Goal: Information Seeking & Learning: Check status

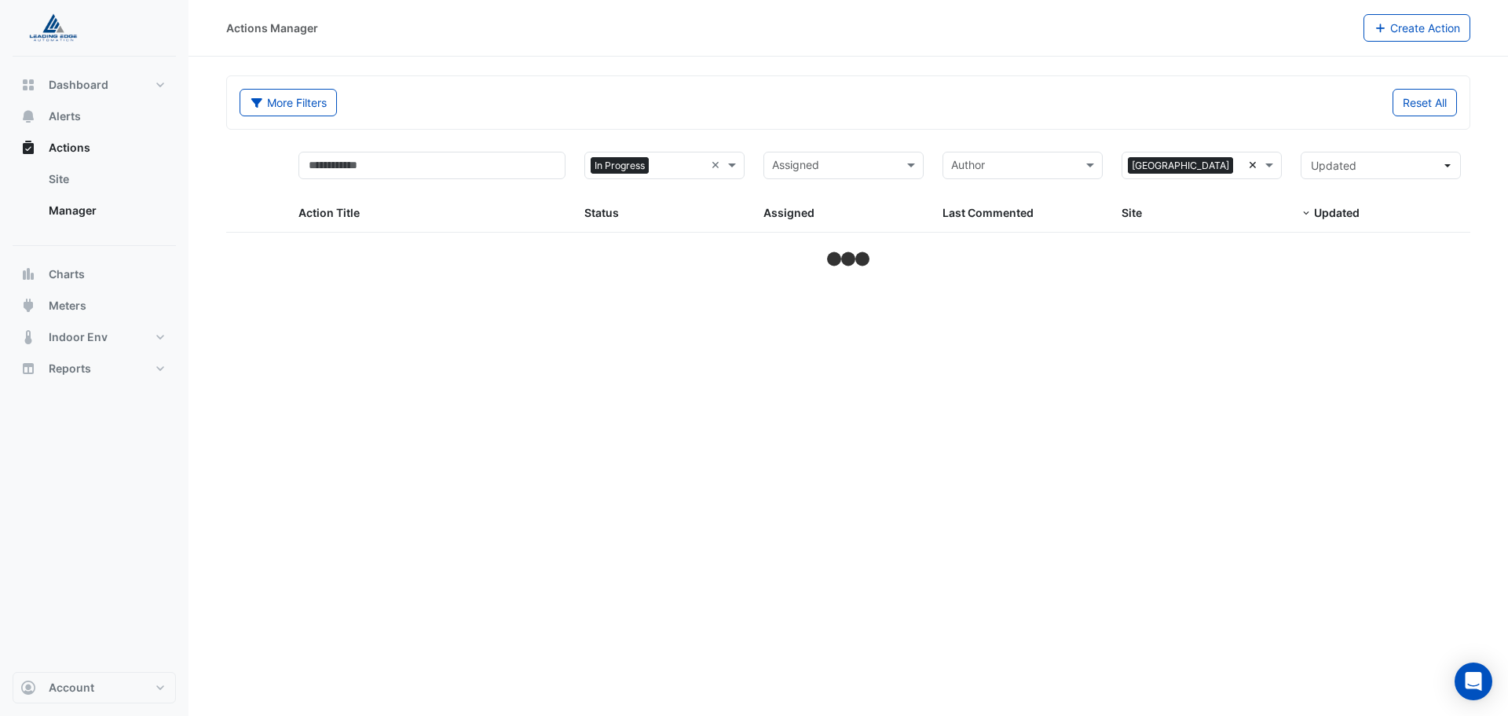
select select "***"
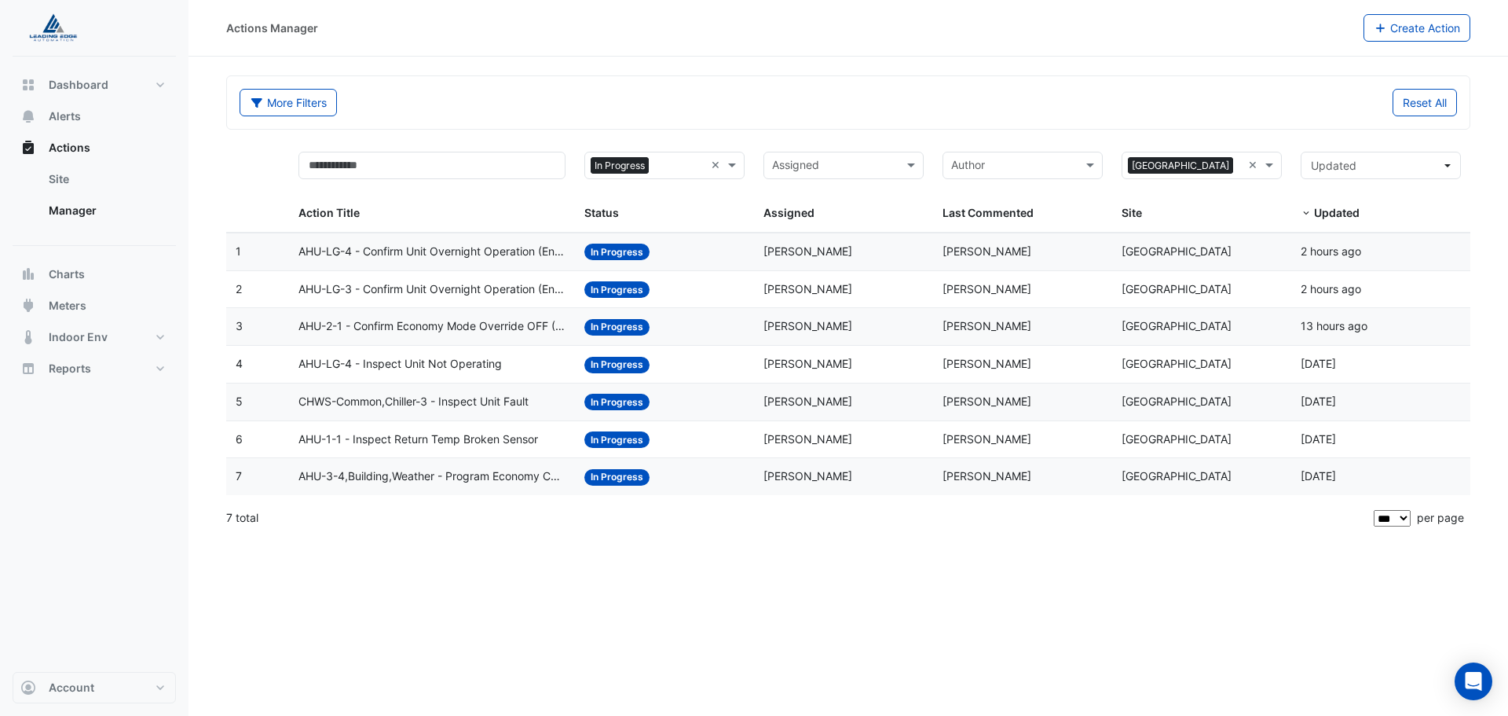
click at [398, 328] on span "AHU-2-1 - Confirm Economy Mode Override OFF (Energy Waste)" at bounding box center [433, 326] width 268 height 18
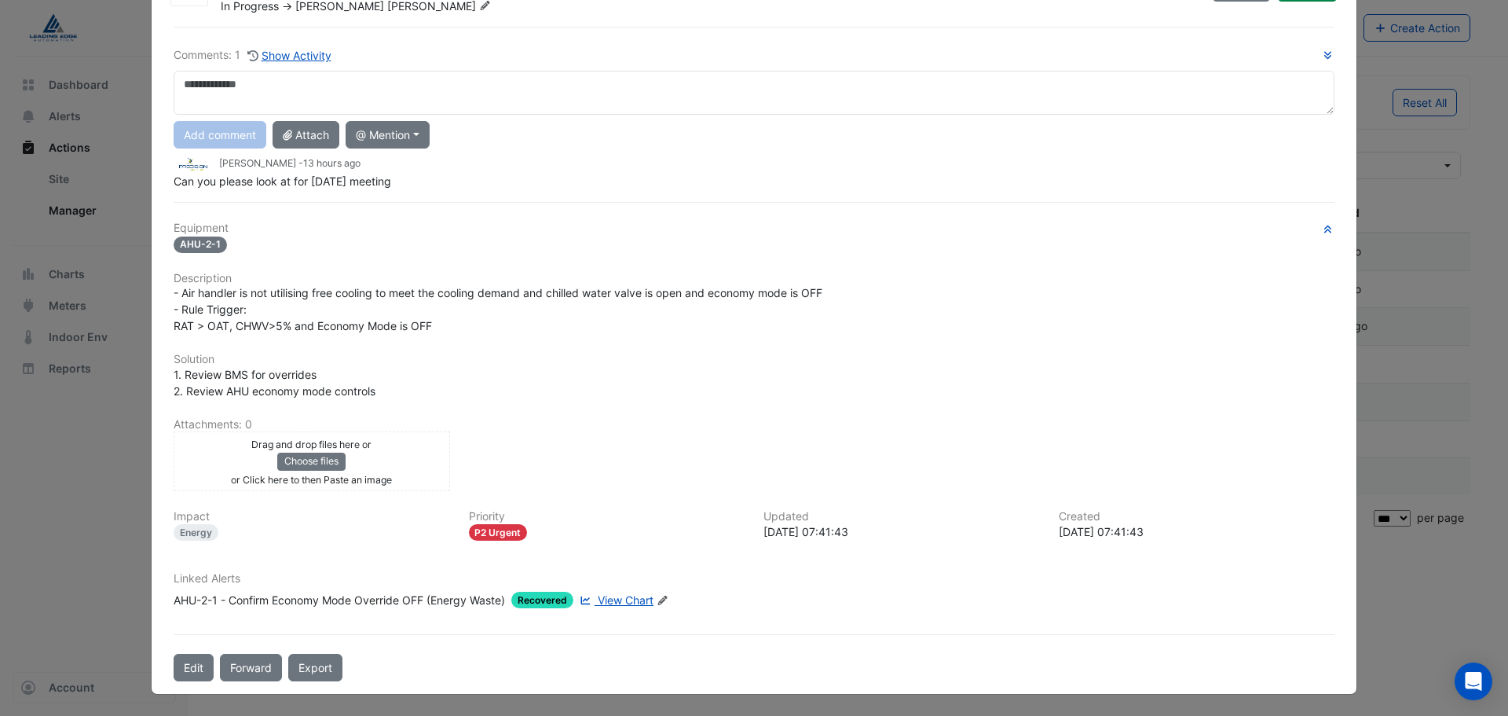
scroll to position [82, 0]
click at [632, 599] on span "View Chart" at bounding box center [626, 598] width 56 height 13
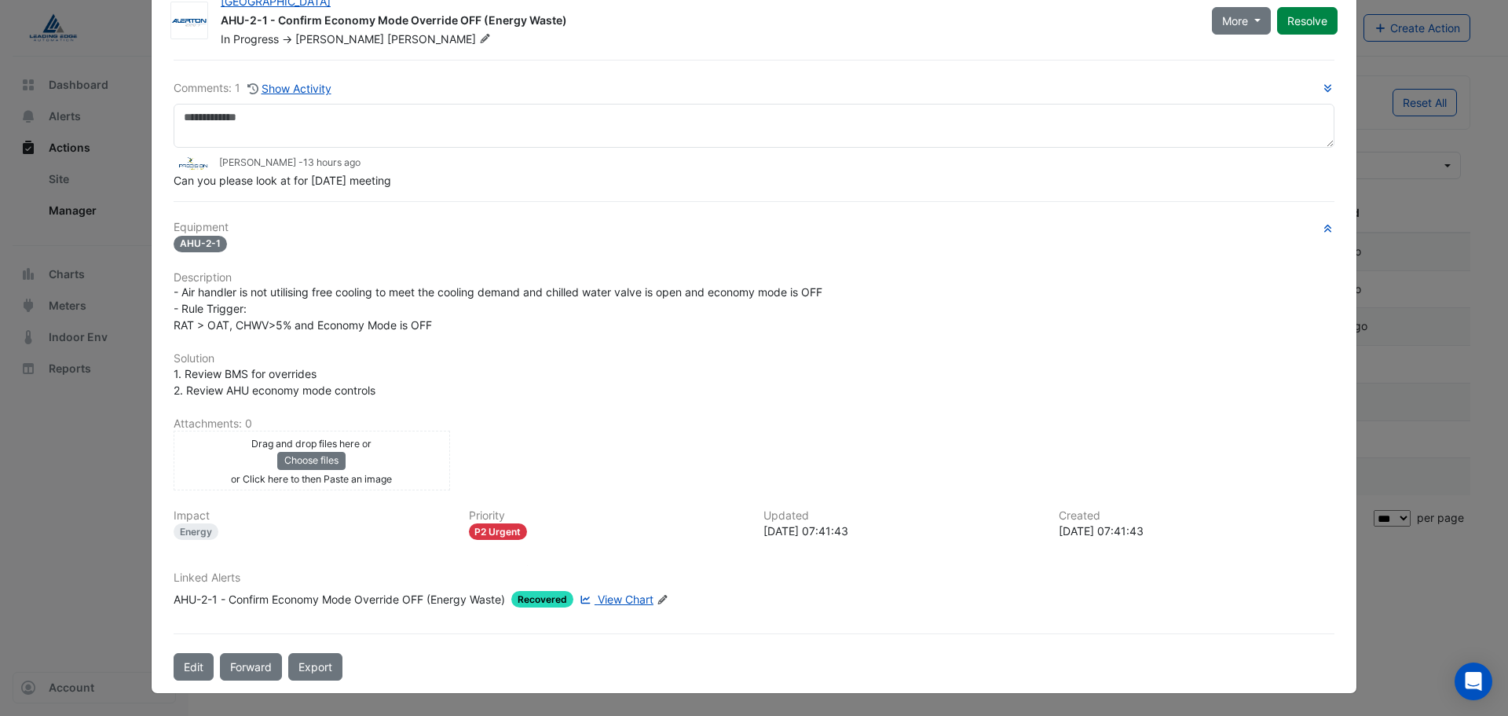
scroll to position [48, 0]
click at [101, 215] on ngb-modal-window "[GEOGRAPHIC_DATA] AHU-2-1 - Confirm Economy Mode Override OFF (Energy Waste) In…" at bounding box center [754, 358] width 1508 height 716
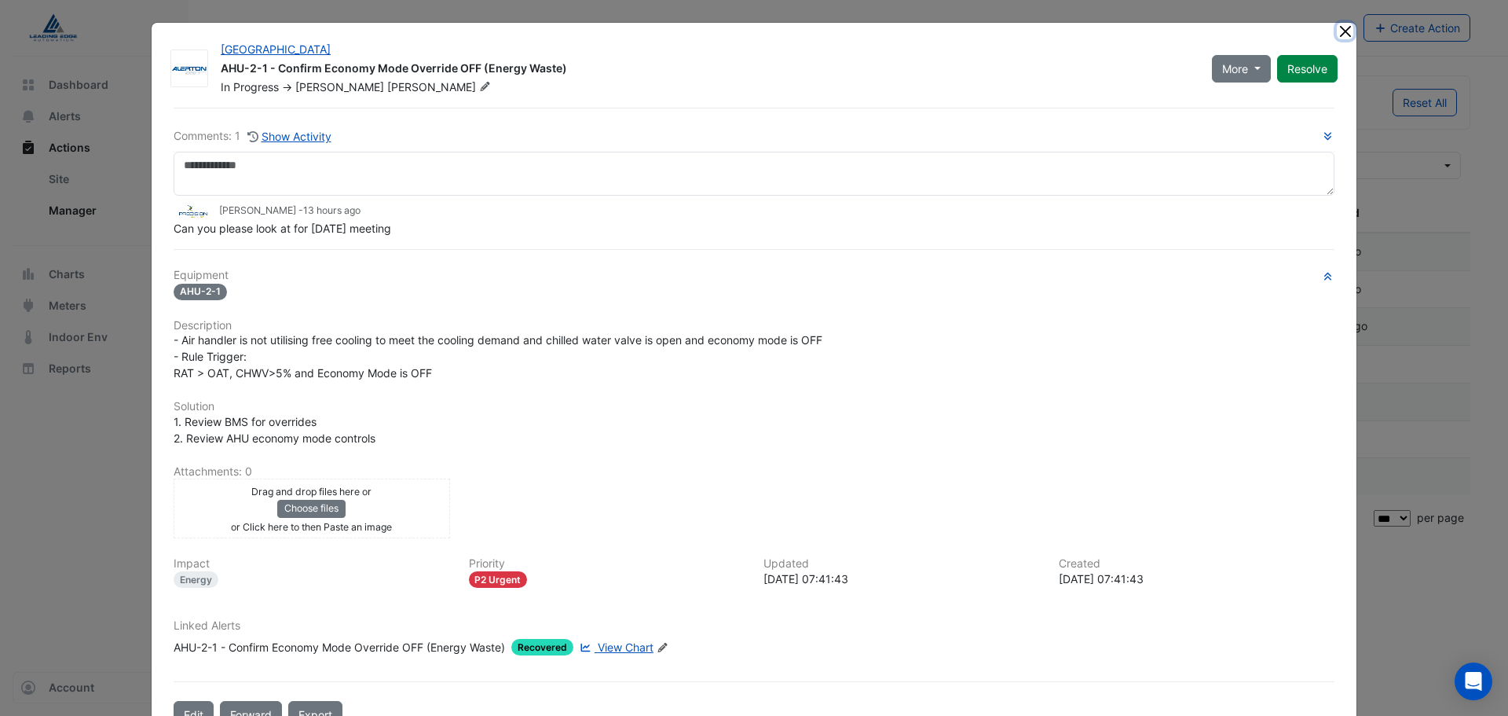
click at [1337, 36] on button "Close" at bounding box center [1345, 31] width 16 height 16
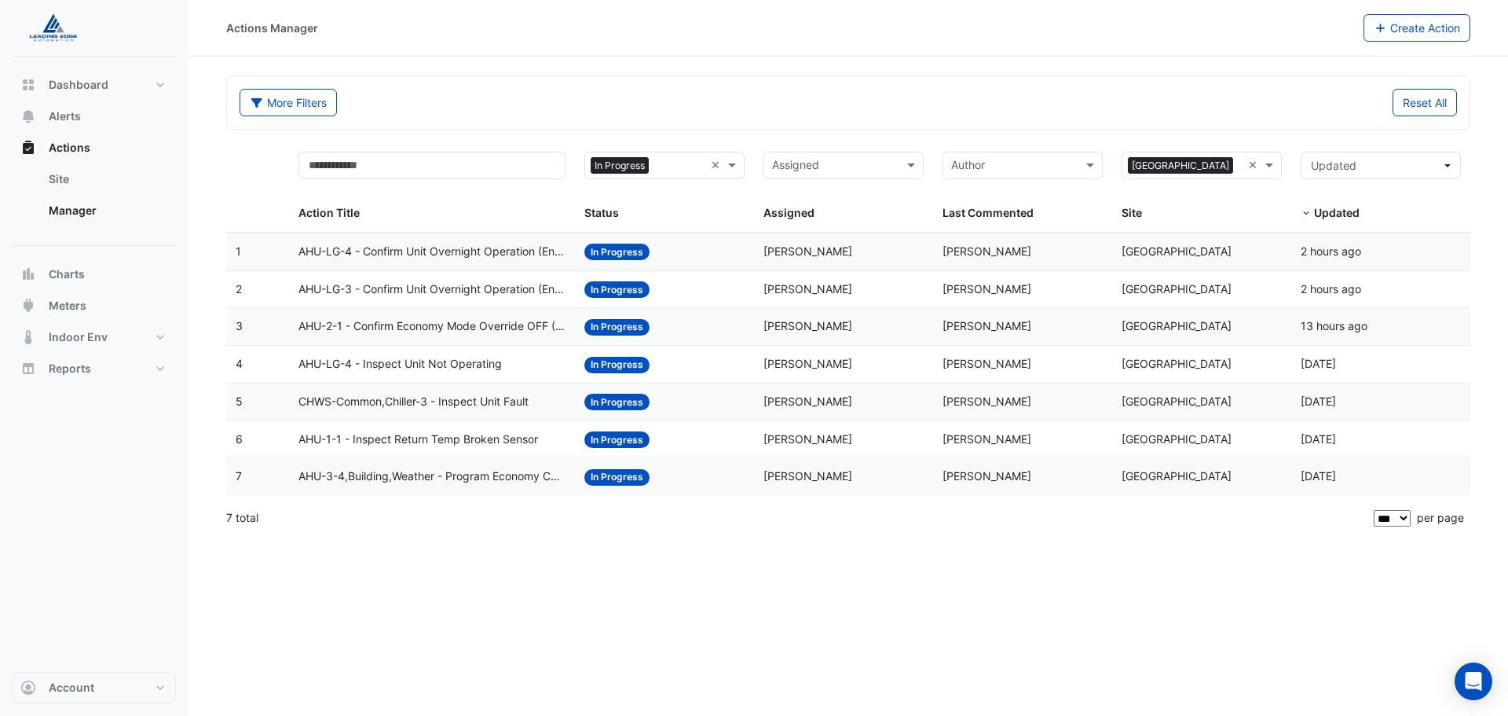
click at [394, 294] on span "AHU-LG-3 - Confirm Unit Overnight Operation (Energy Waste)" at bounding box center [433, 289] width 268 height 18
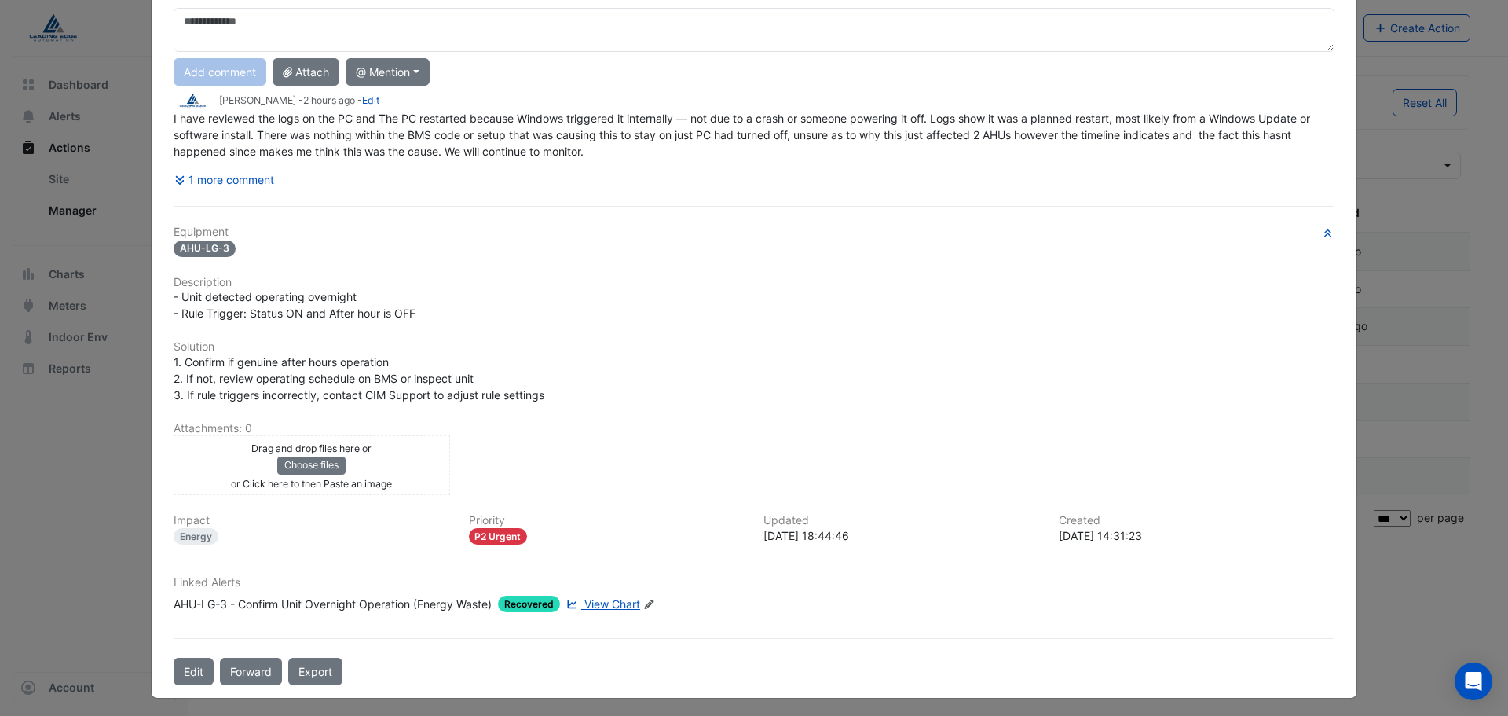
scroll to position [148, 0]
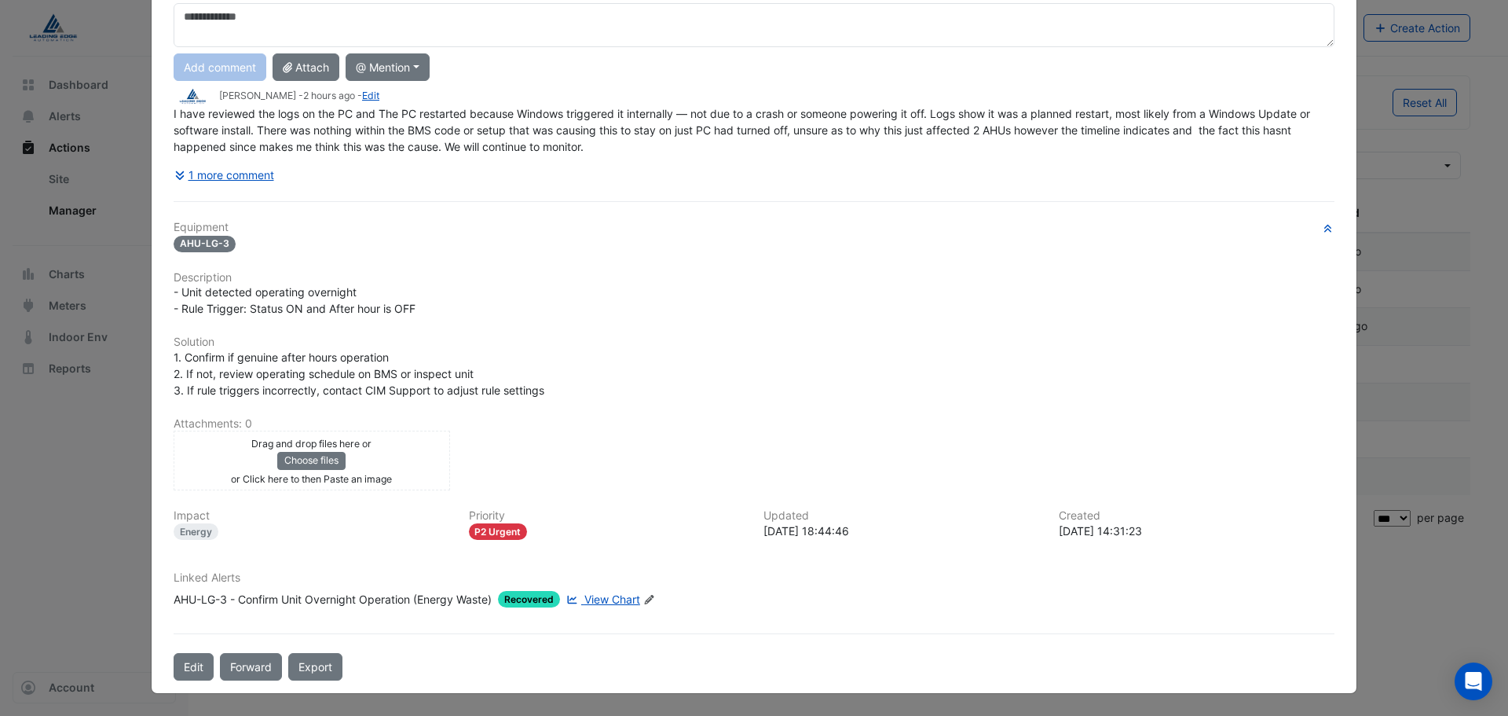
click at [86, 275] on ngb-modal-window "[GEOGRAPHIC_DATA] AHU-LG-3 - Confirm Unit Overnight Operation (Energy Waste) In…" at bounding box center [754, 358] width 1508 height 716
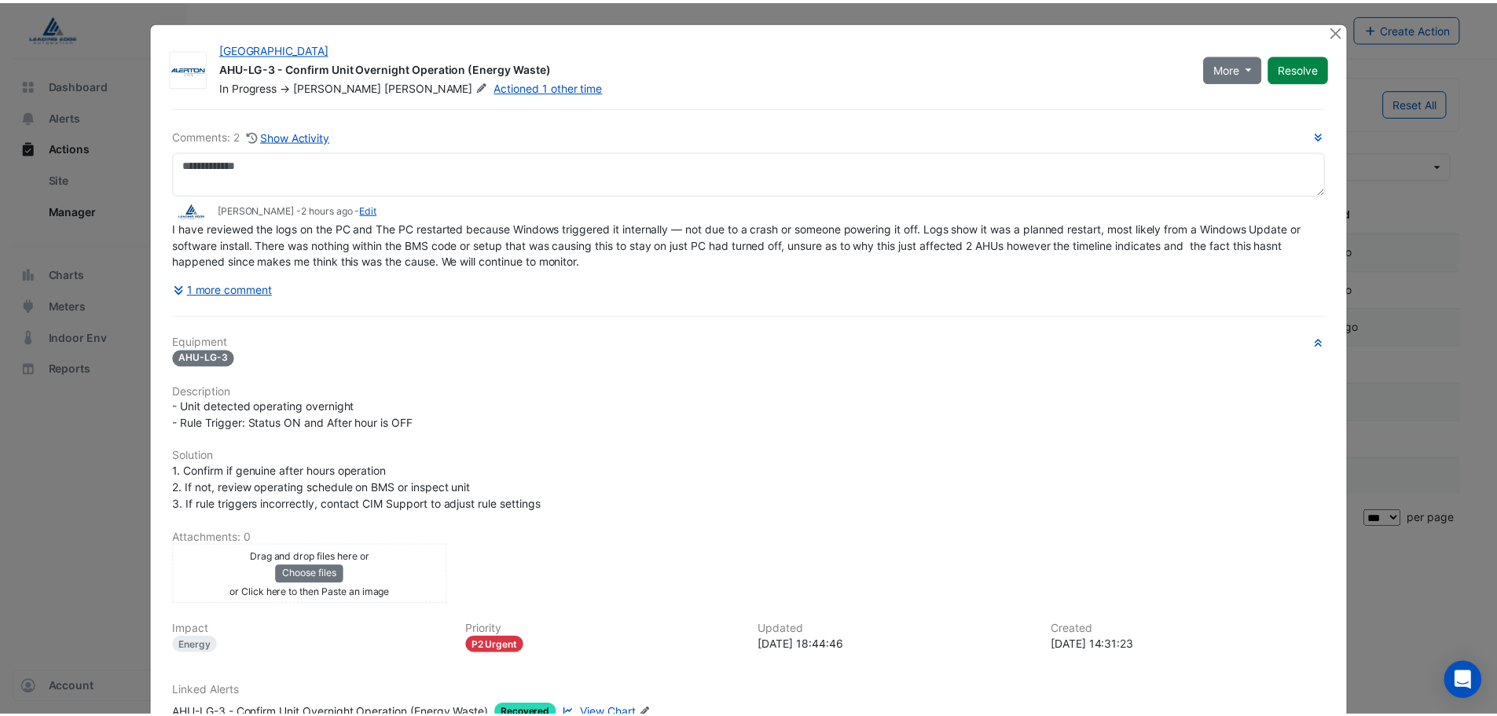
scroll to position [0, 0]
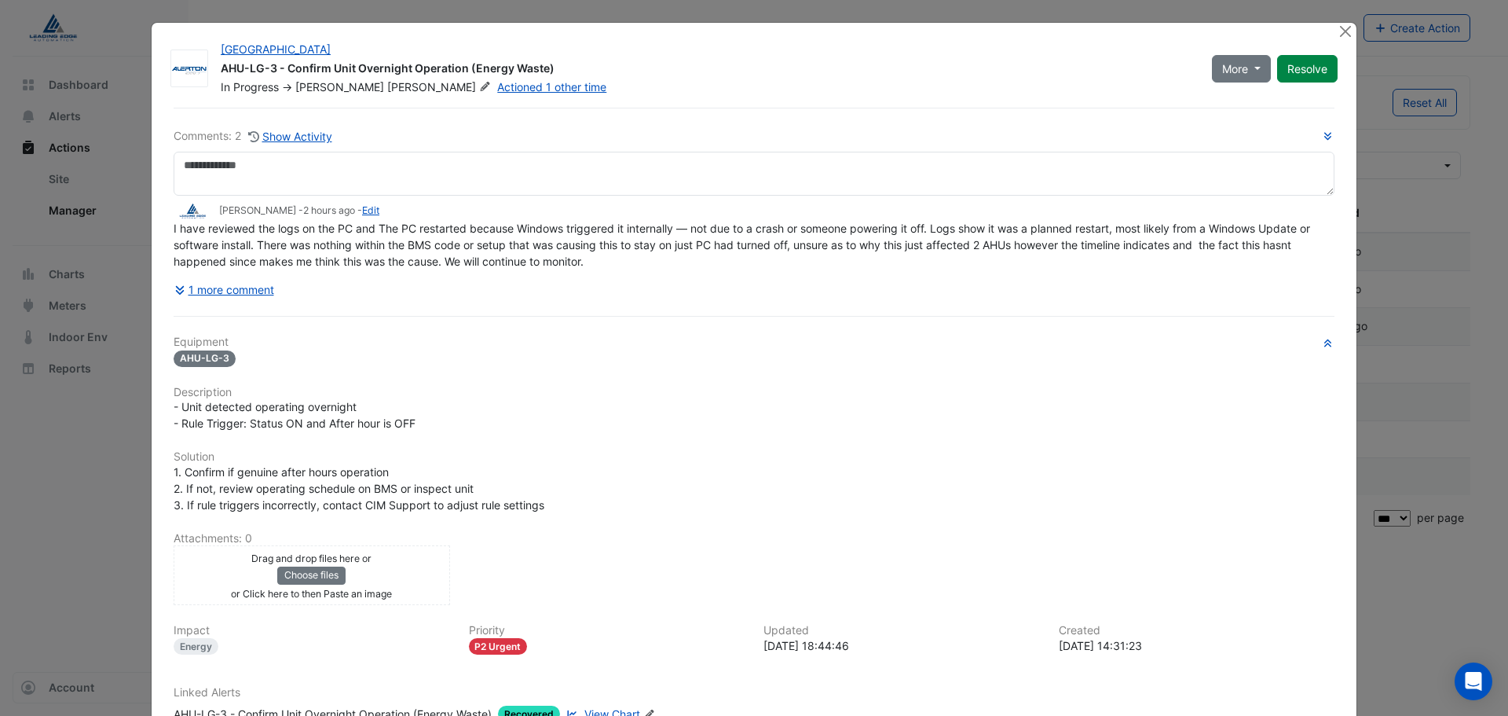
click at [1329, 28] on div "Adelaide Central Plaza AHU-LG-3 - Confirm Unit Overnight Operation (Energy Wast…" at bounding box center [754, 415] width 1205 height 785
click at [1337, 28] on button "Close" at bounding box center [1345, 31] width 16 height 16
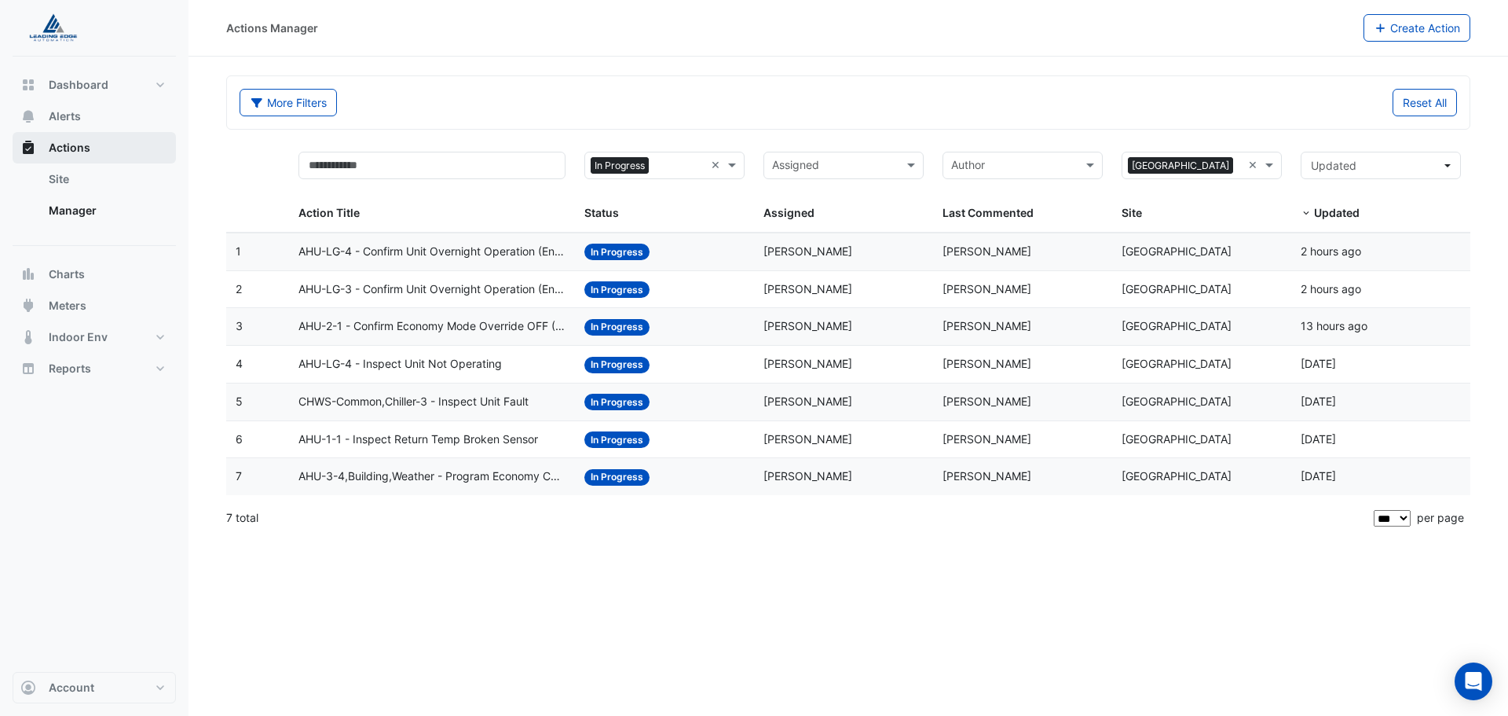
click at [96, 155] on button "Actions" at bounding box center [94, 147] width 163 height 31
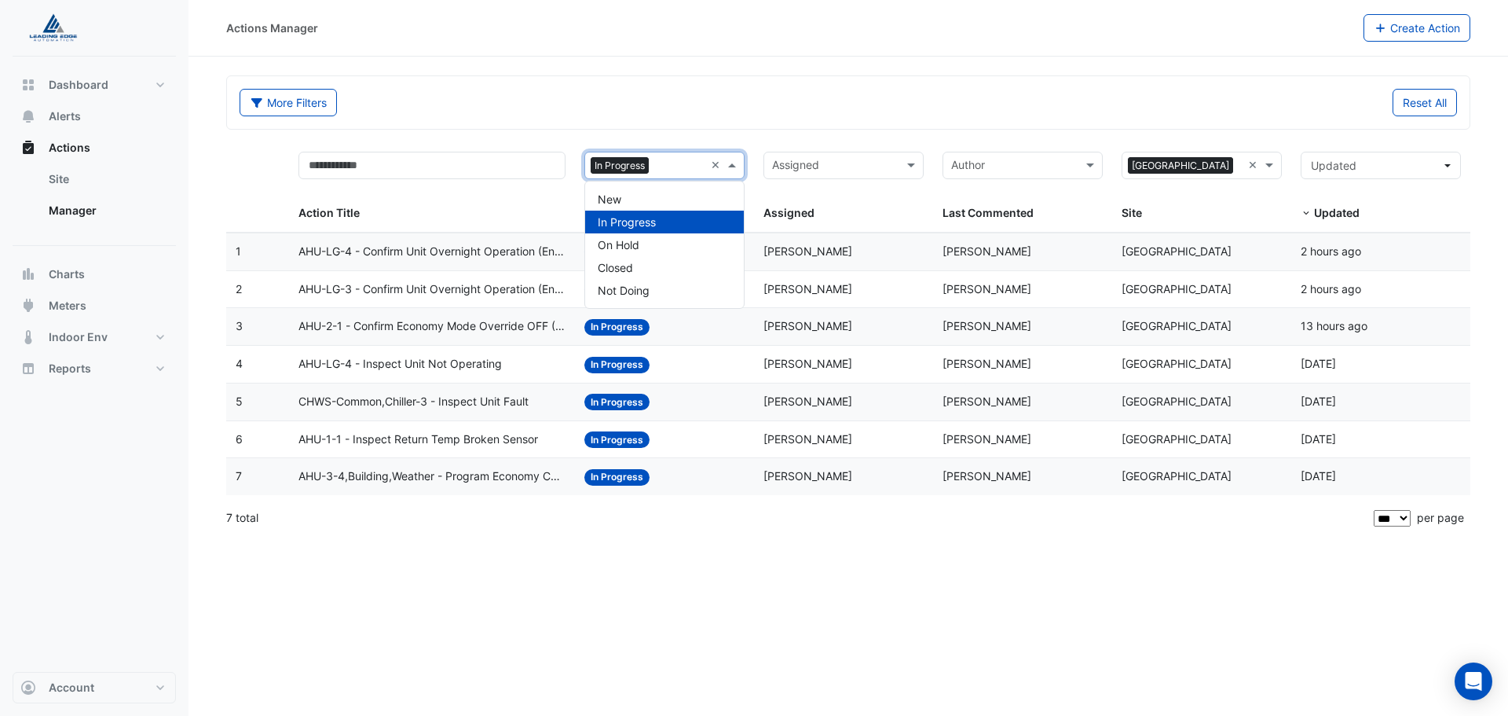
click at [728, 167] on span at bounding box center [734, 165] width 20 height 18
click at [657, 262] on div "Closed" at bounding box center [664, 267] width 159 height 23
click at [736, 163] on span at bounding box center [734, 165] width 20 height 18
click at [688, 216] on div "In Progress" at bounding box center [664, 222] width 159 height 23
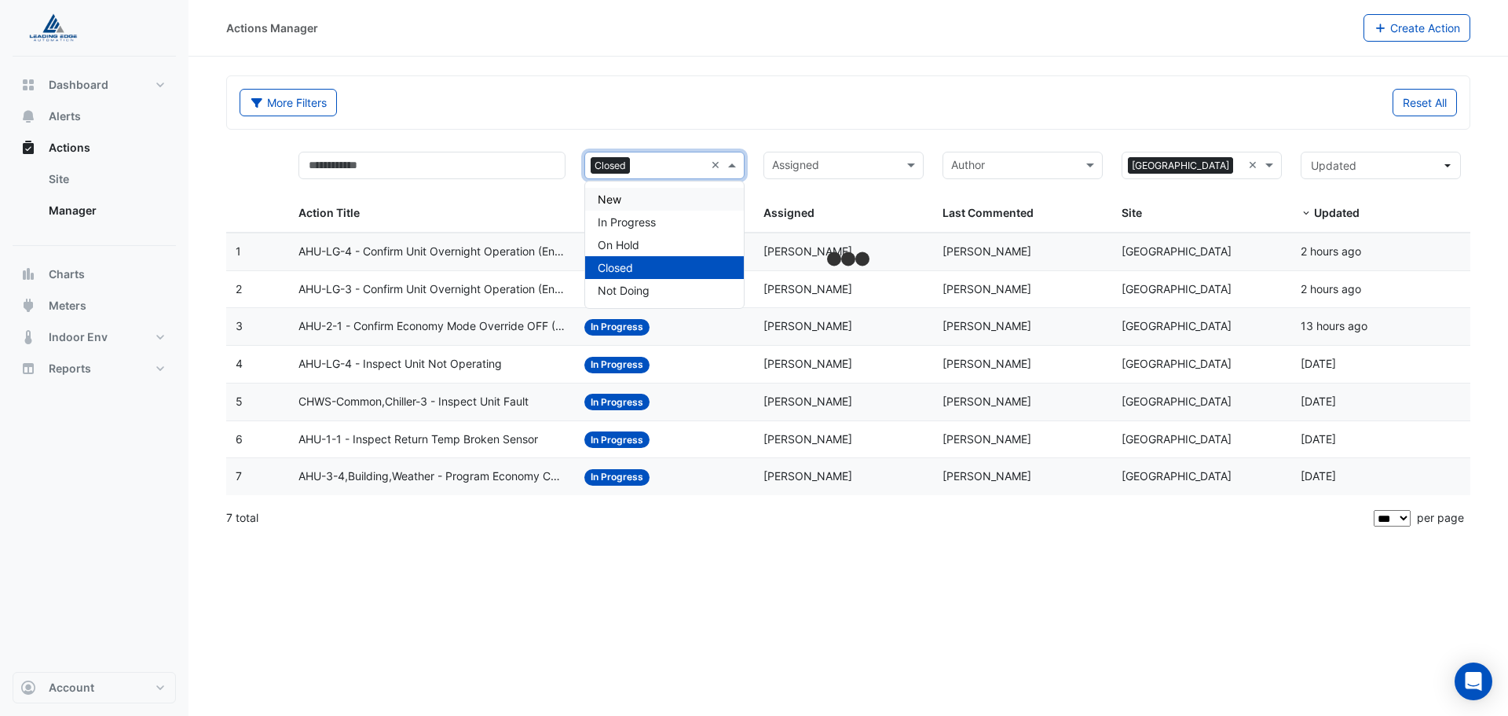
click at [810, 110] on div "More Filters" at bounding box center [539, 102] width 618 height 27
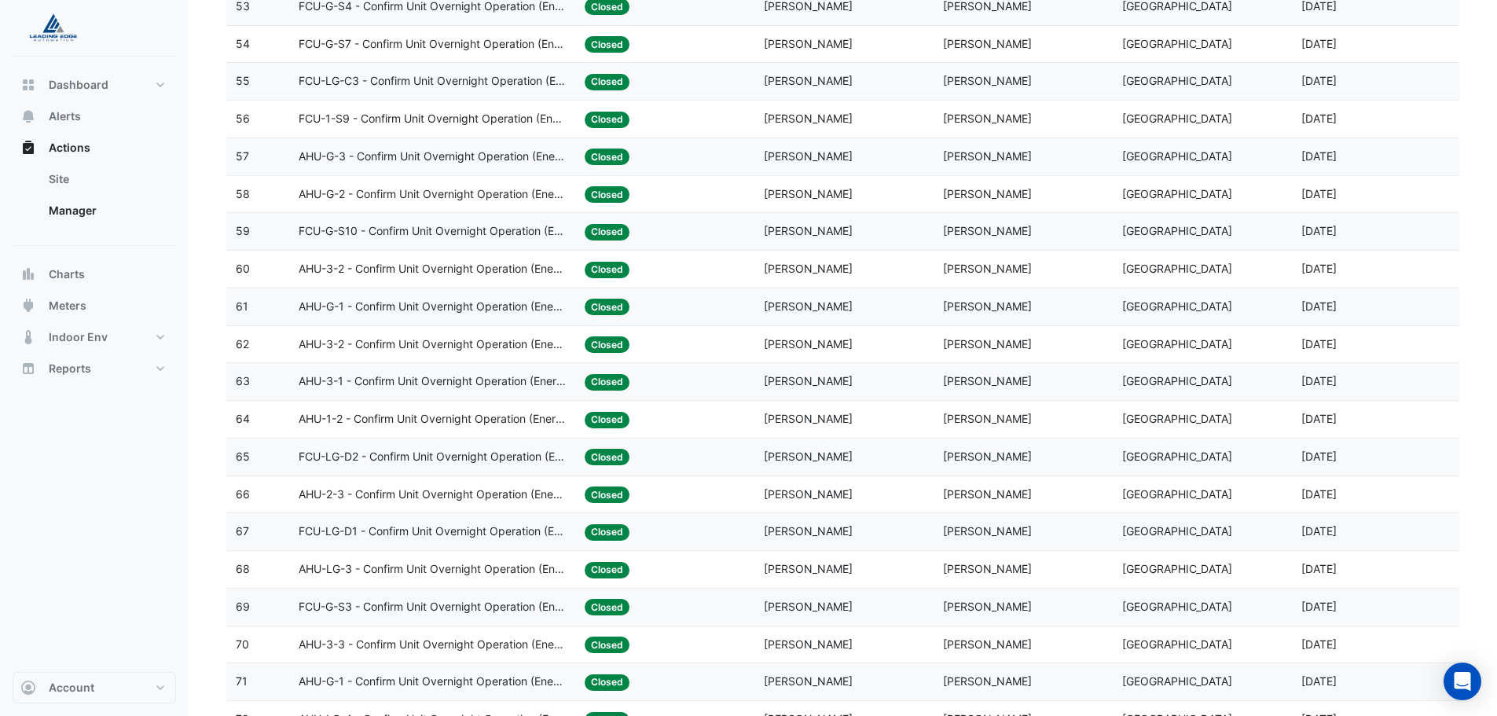
scroll to position [1728, 0]
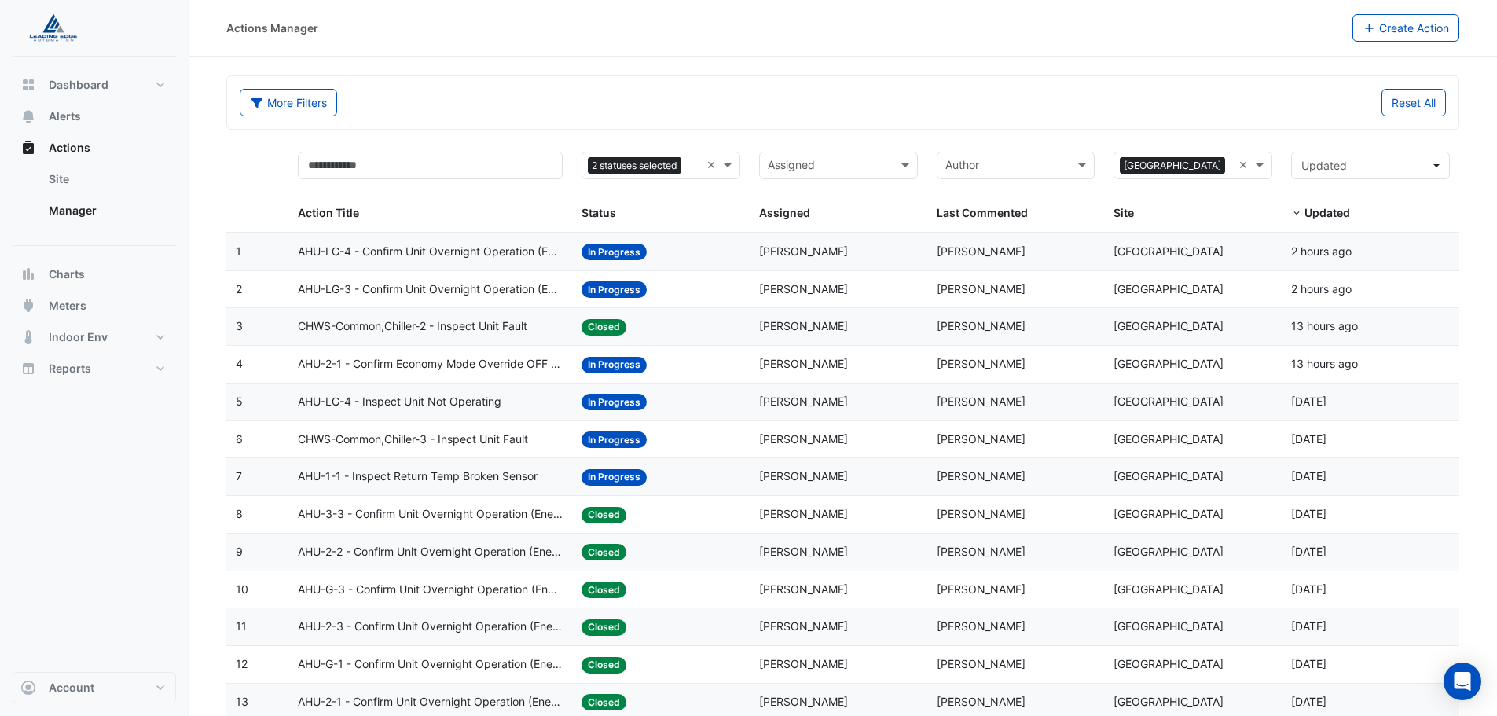
click at [457, 371] on span "AHU-2-1 - Confirm Economy Mode Override OFF (Energy Waste)" at bounding box center [430, 364] width 265 height 18
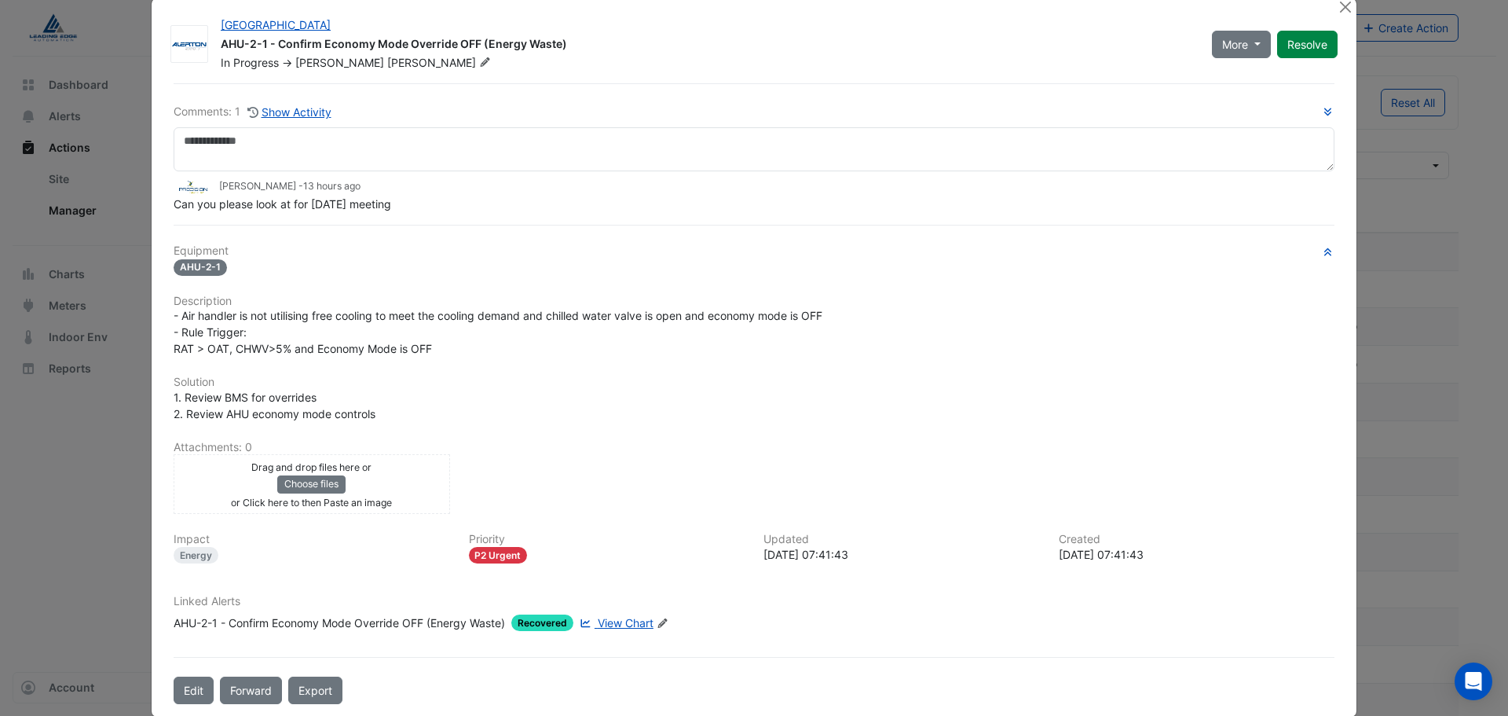
scroll to position [48, 0]
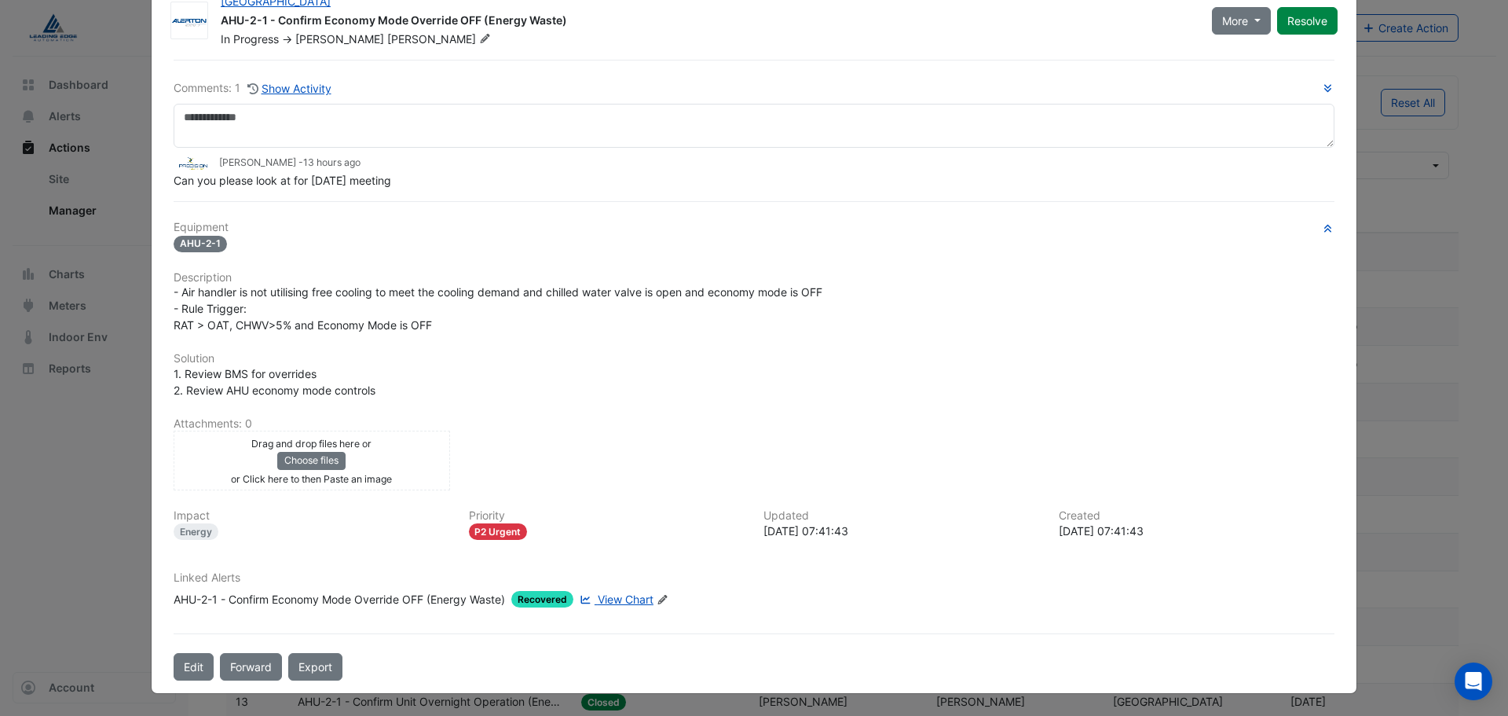
click at [622, 590] on div "Linked Alerts AHU-2-1 - Confirm Economy Mode Override OFF (Energy Waste) Recove…" at bounding box center [754, 589] width 1180 height 36
click at [625, 607] on link "View Chart" at bounding box center [615, 599] width 77 height 16
click at [1270, 339] on div "Equipment AHU-2-1 Description - Air handler is not utilising free cooling to me…" at bounding box center [754, 420] width 1161 height 399
click at [1442, 276] on ngb-modal-window "Adelaide Central Plaza AHU-2-1 - Confirm Economy Mode Override OFF (Energy Wast…" at bounding box center [754, 358] width 1508 height 716
click at [54, 149] on ngb-modal-window "Adelaide Central Plaza AHU-2-1 - Confirm Economy Mode Override OFF (Energy Wast…" at bounding box center [754, 358] width 1508 height 716
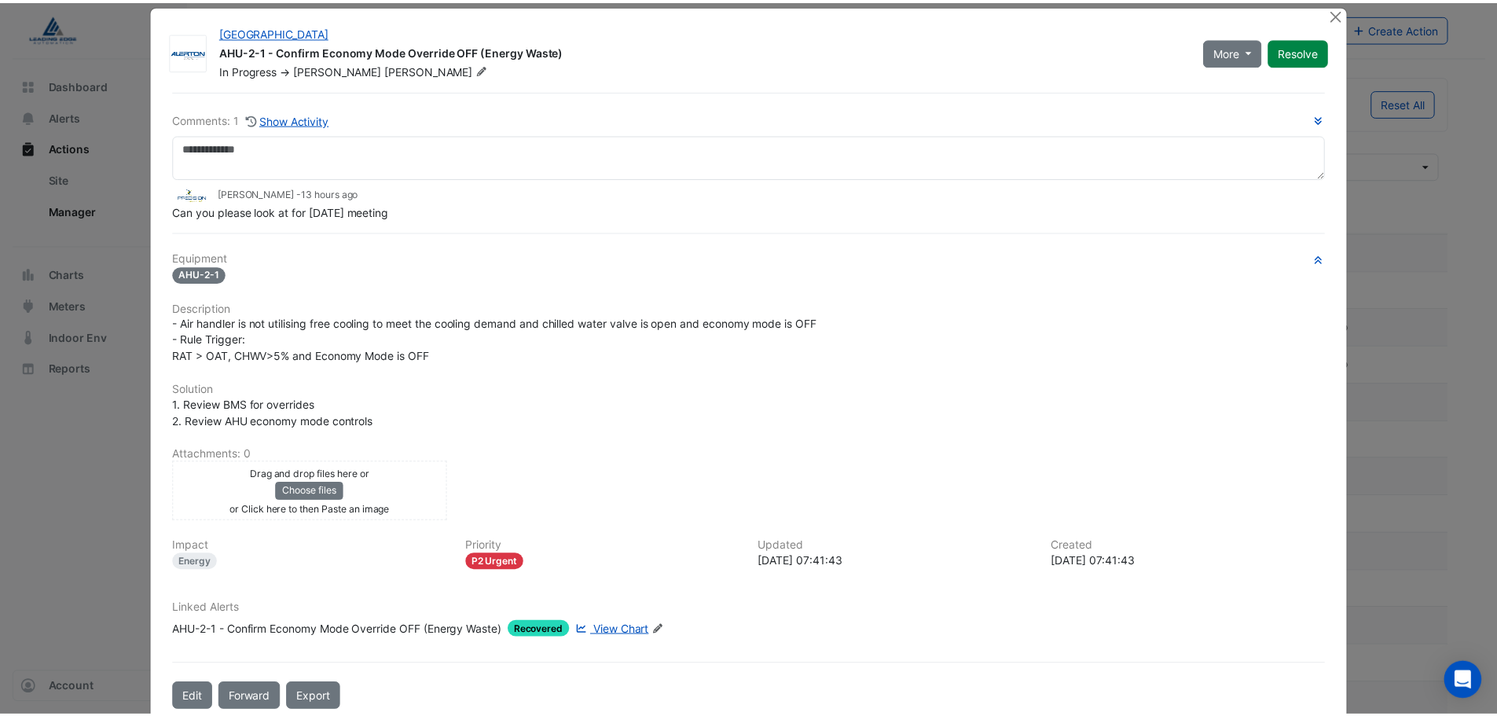
scroll to position [0, 0]
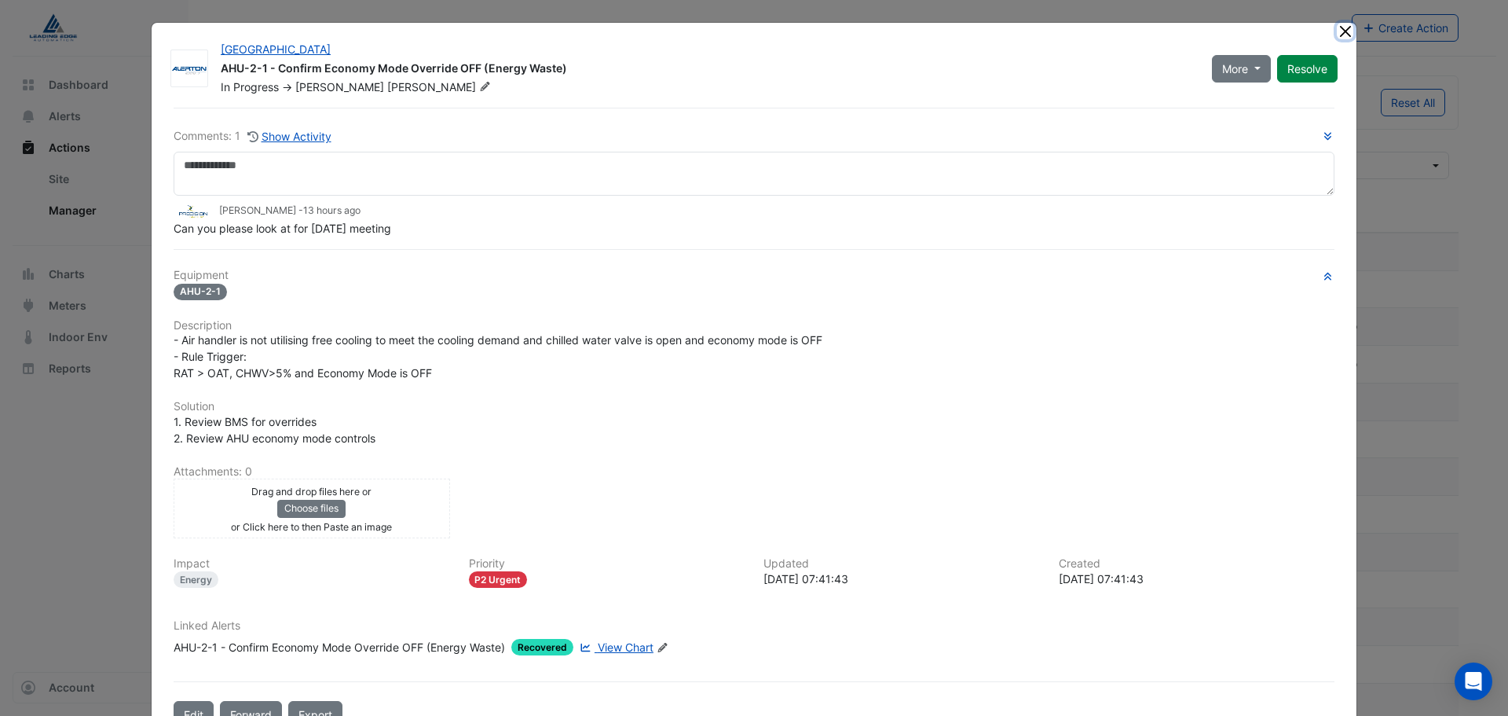
click at [1343, 27] on button "Close" at bounding box center [1345, 31] width 16 height 16
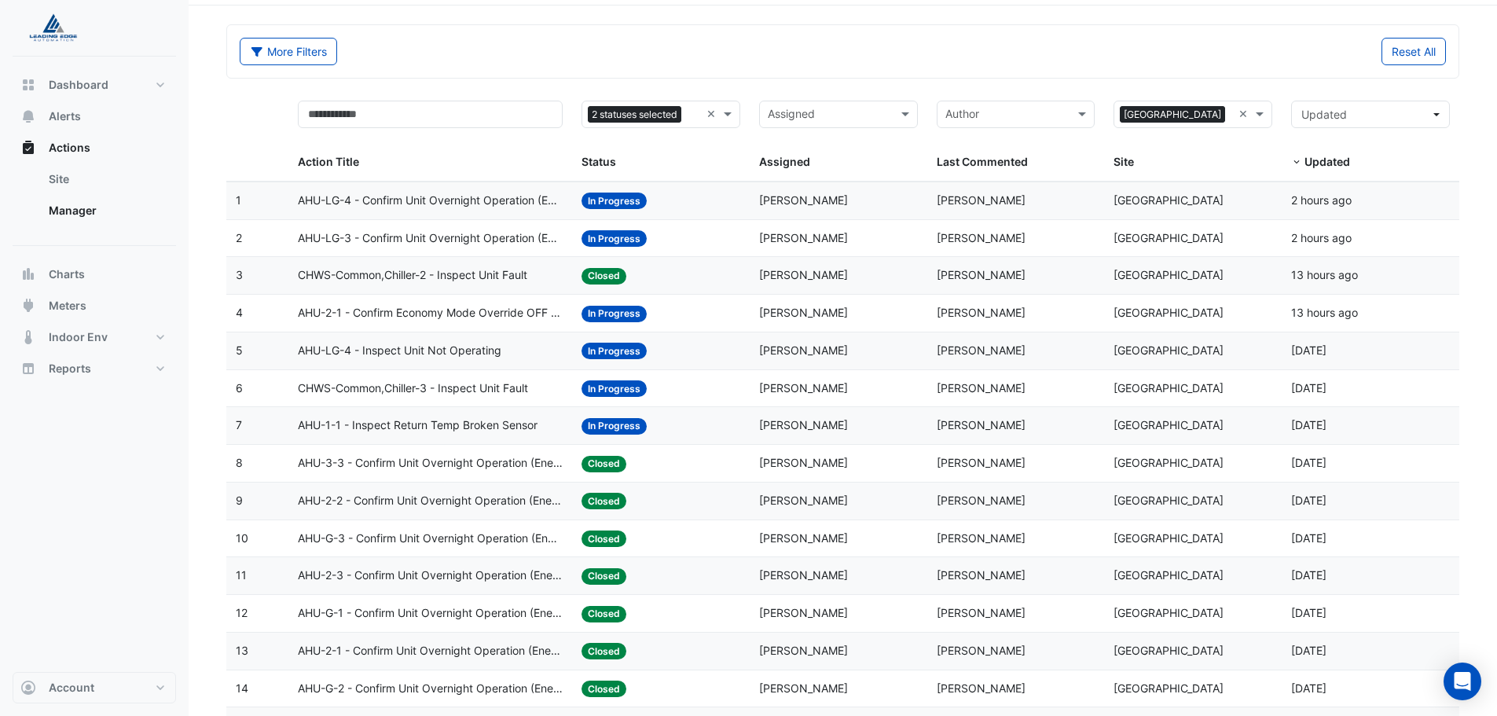
scroll to position [79, 0]
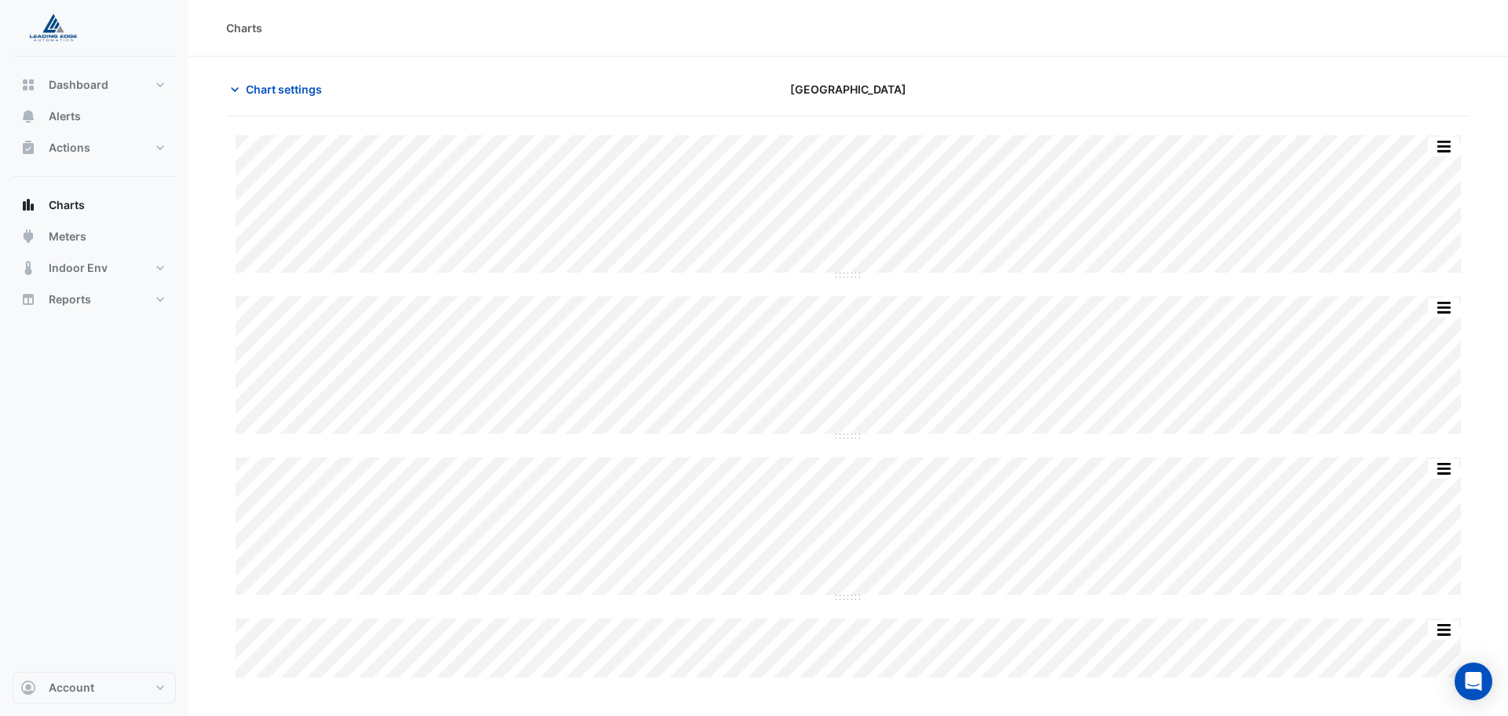
drag, startPoint x: 509, startPoint y: 83, endPoint x: 502, endPoint y: 49, distance: 34.5
click at [511, 82] on div "Chart settings" at bounding box center [427, 88] width 421 height 27
click at [1443, 632] on button "button" at bounding box center [1443, 630] width 31 height 20
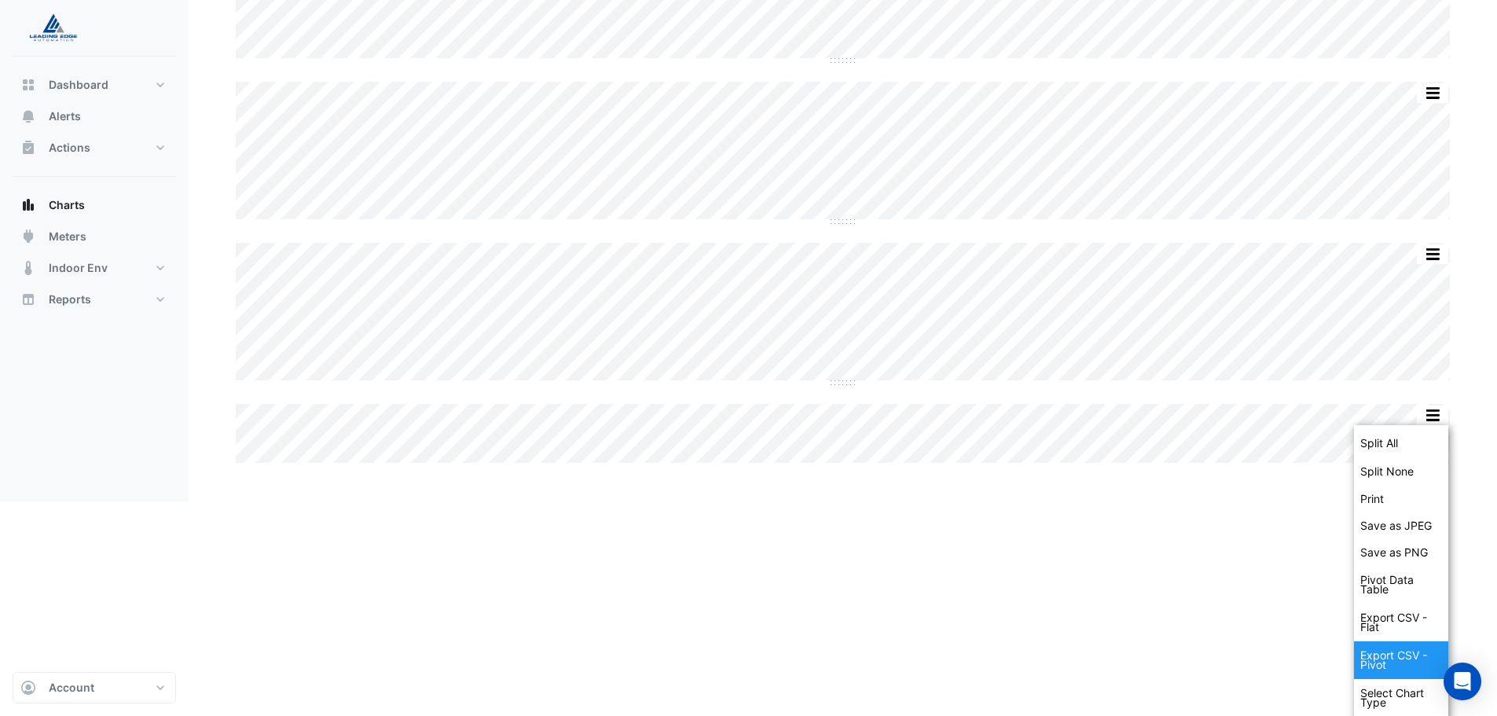
scroll to position [257, 0]
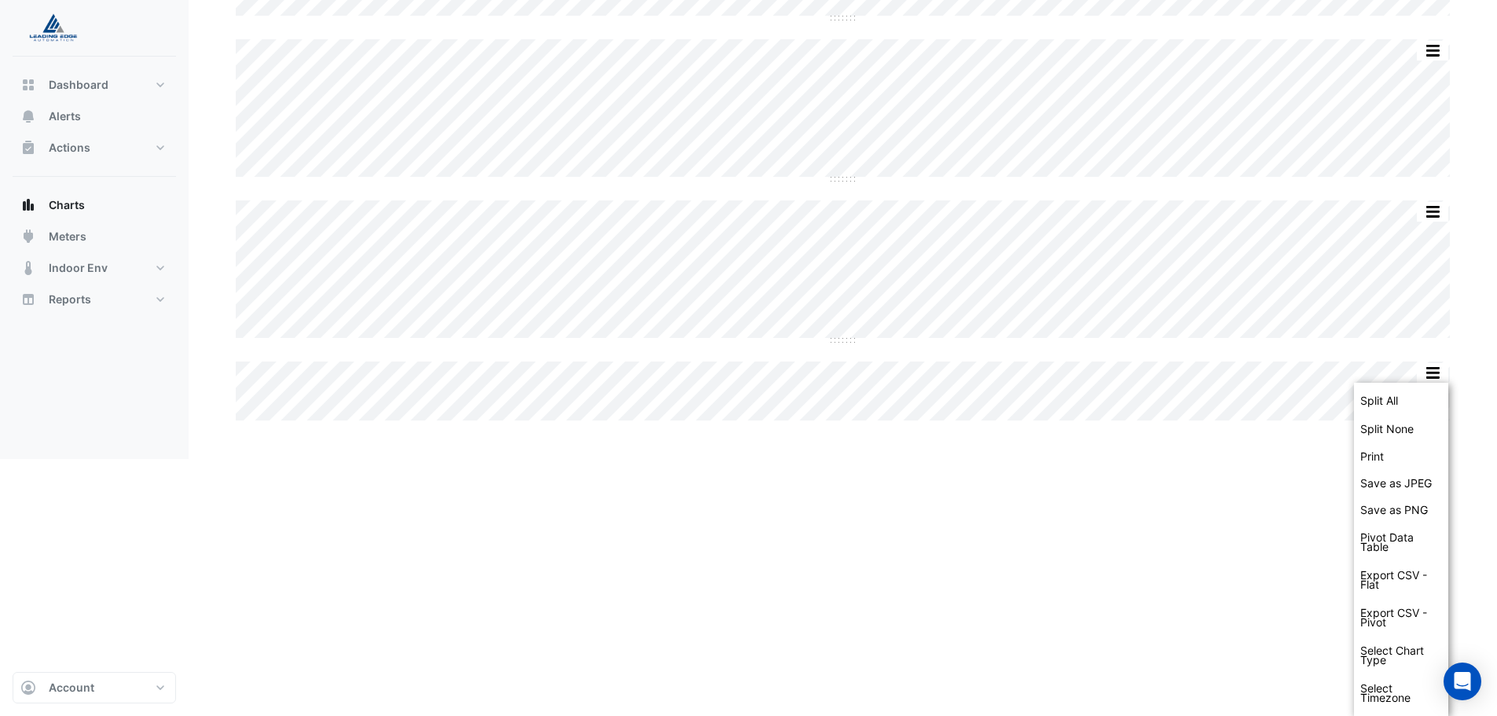
click at [1190, 459] on html "Charts Chart settings [GEOGRAPHIC_DATA] Split All Split None Print Save as JPEG…" at bounding box center [748, 101] width 1497 height 716
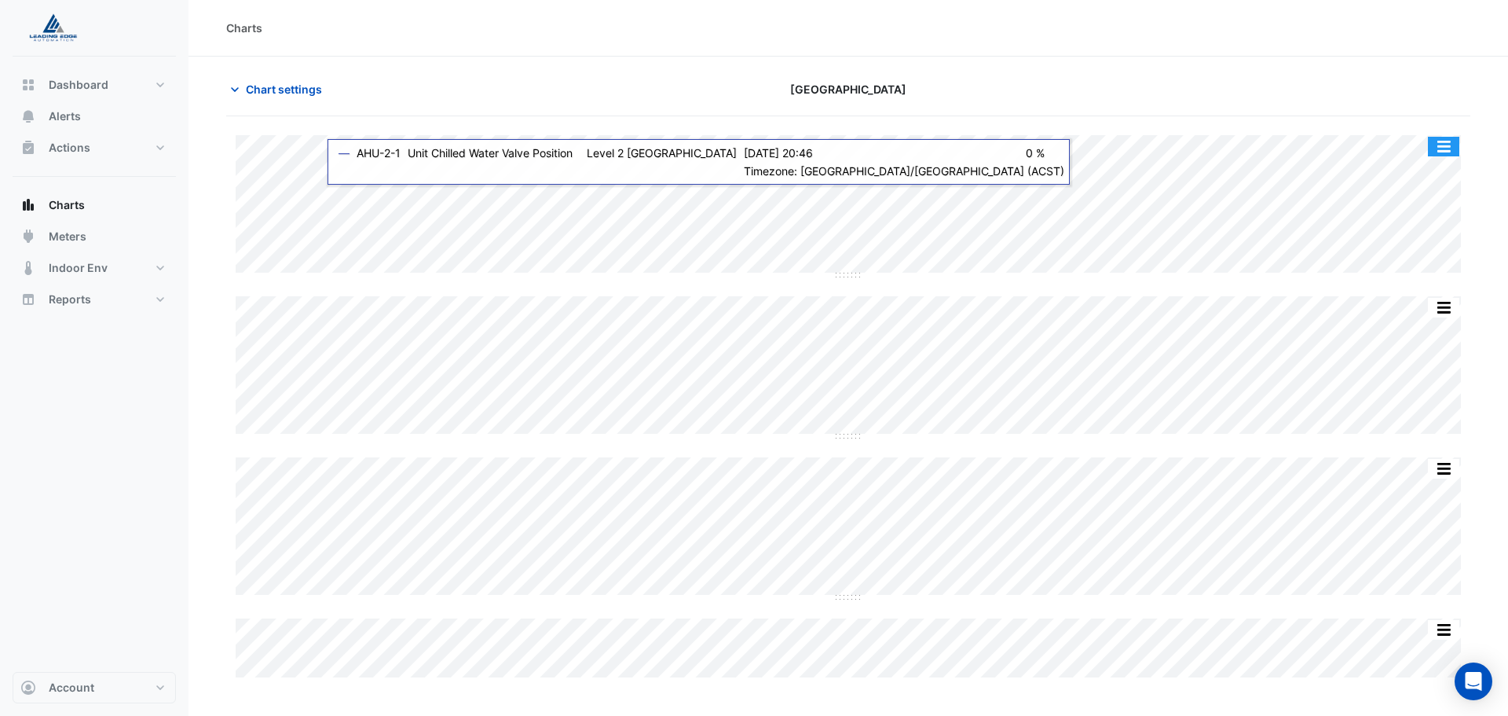
click at [1451, 147] on button "button" at bounding box center [1443, 147] width 31 height 20
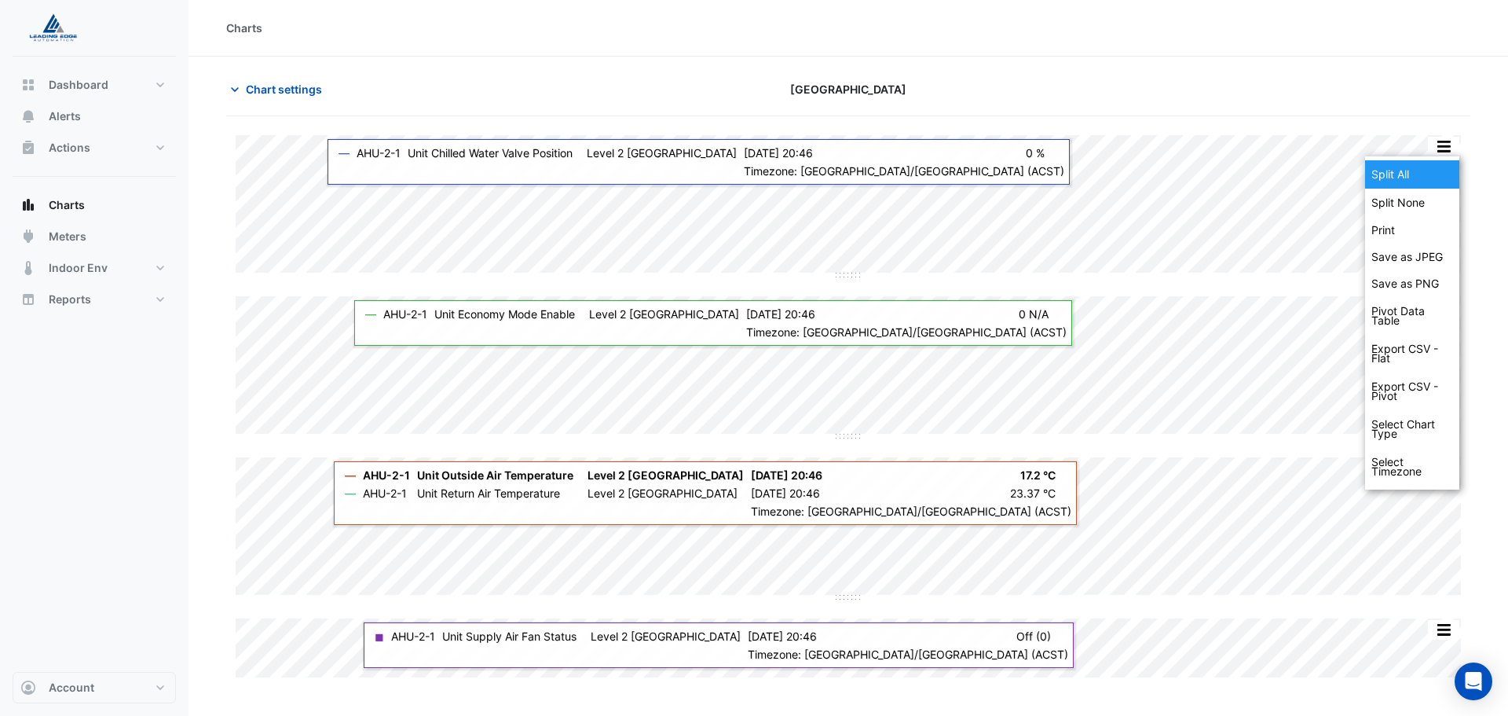
click at [1433, 167] on div "Split All" at bounding box center [1412, 174] width 94 height 28
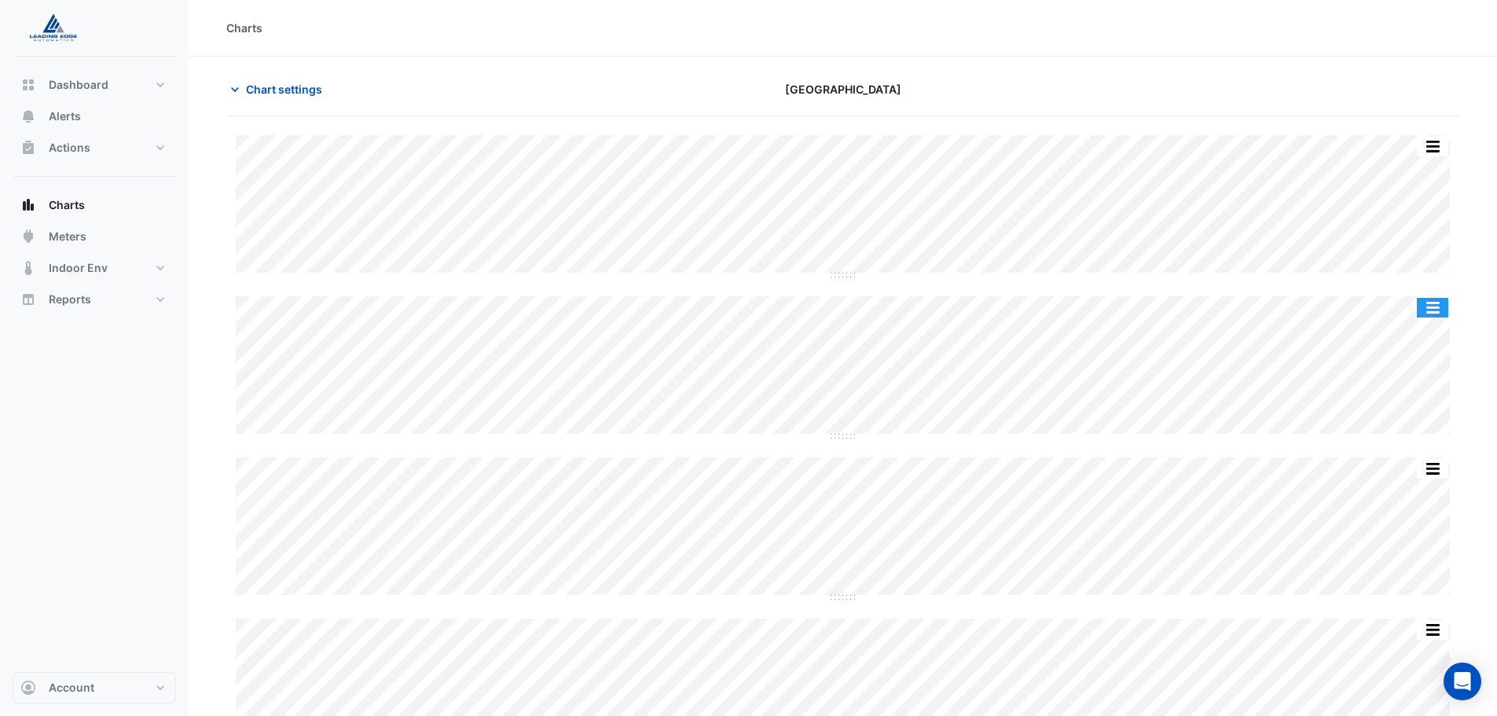
scroll to position [126, 0]
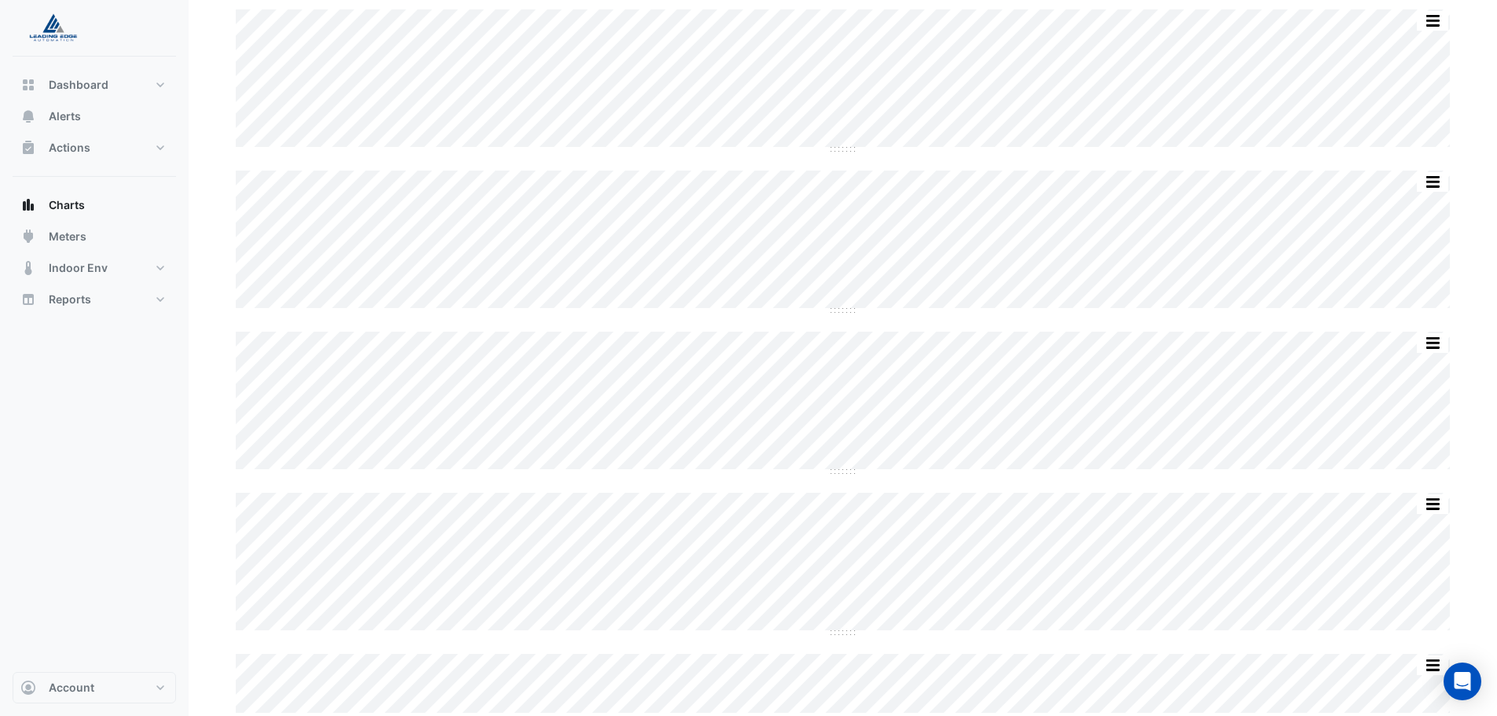
click at [1433, 334] on button "button" at bounding box center [1432, 343] width 31 height 20
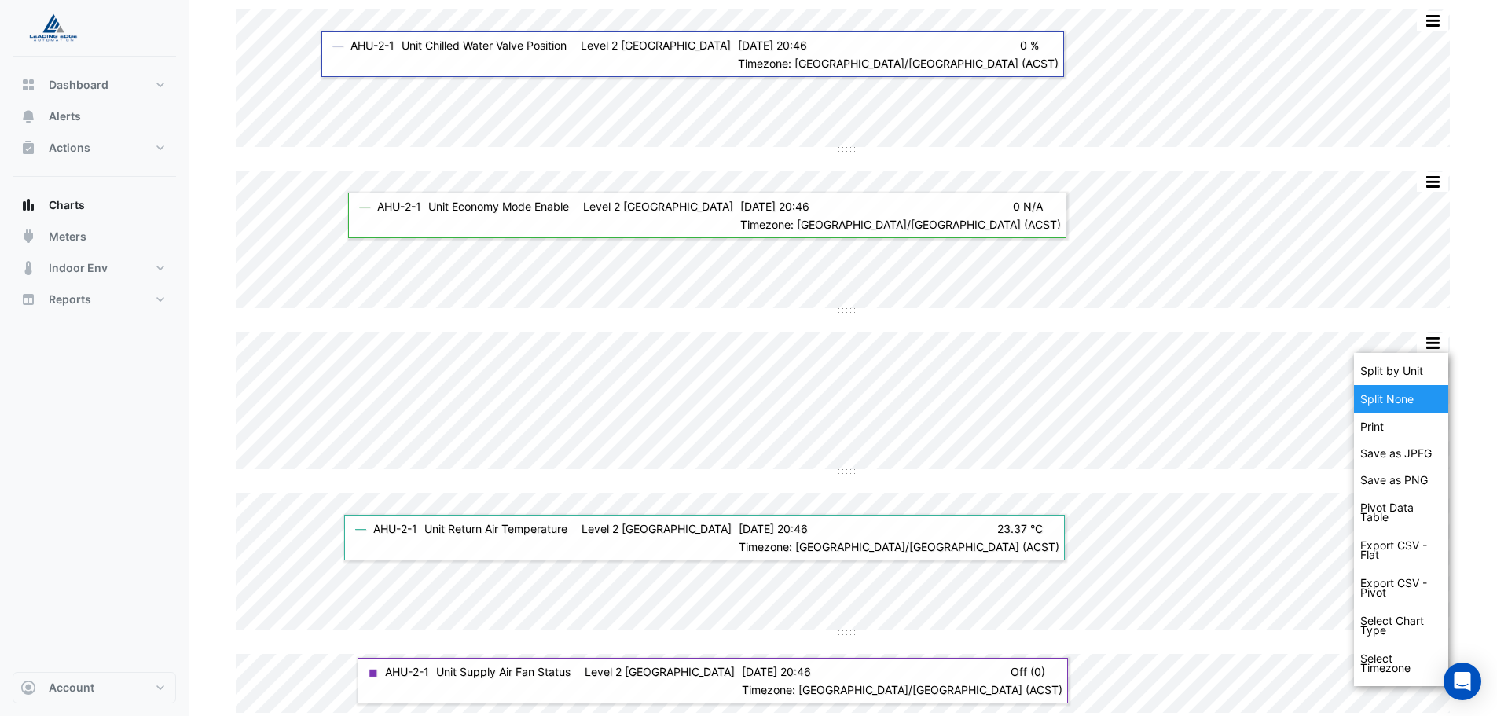
click at [1407, 400] on div "Split None" at bounding box center [1401, 399] width 94 height 28
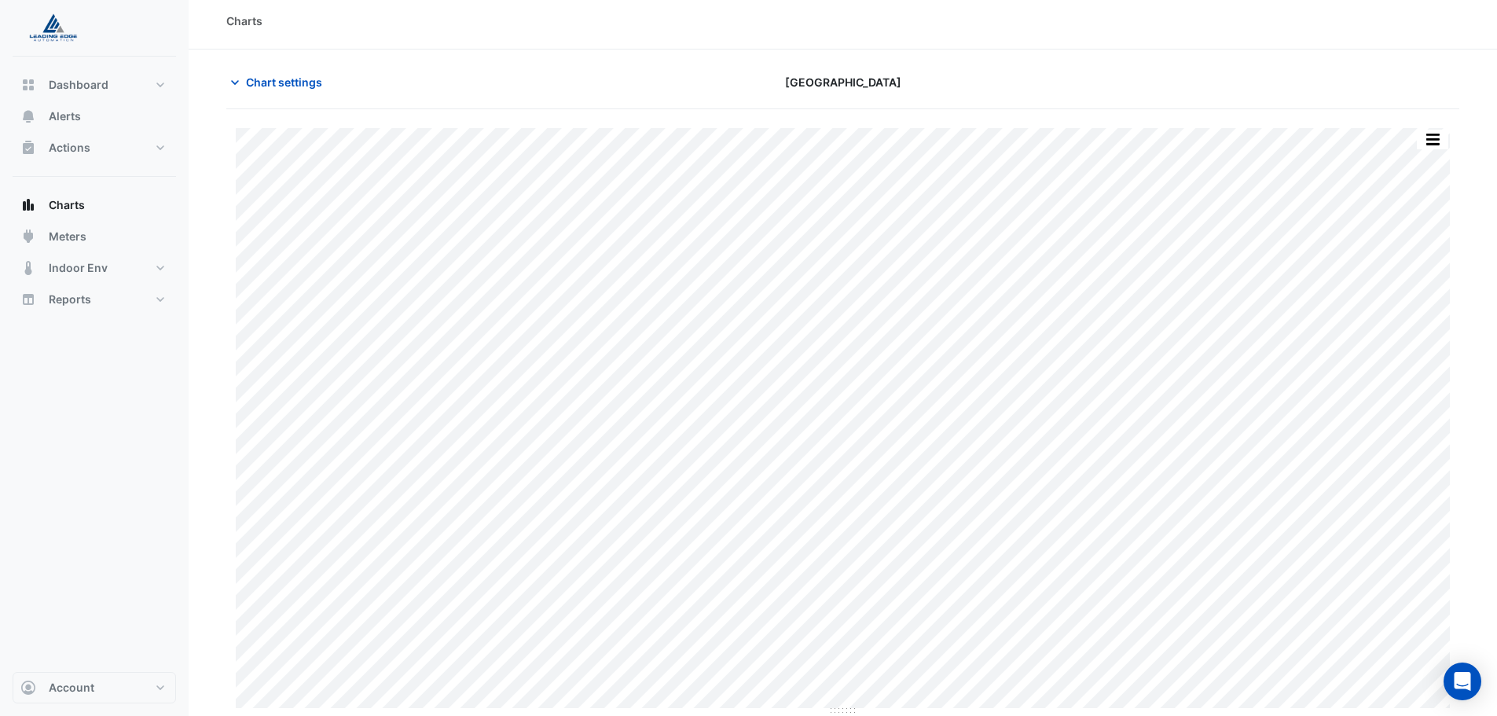
scroll to position [7, 0]
click at [243, 86] on button "Chart settings" at bounding box center [279, 81] width 106 height 27
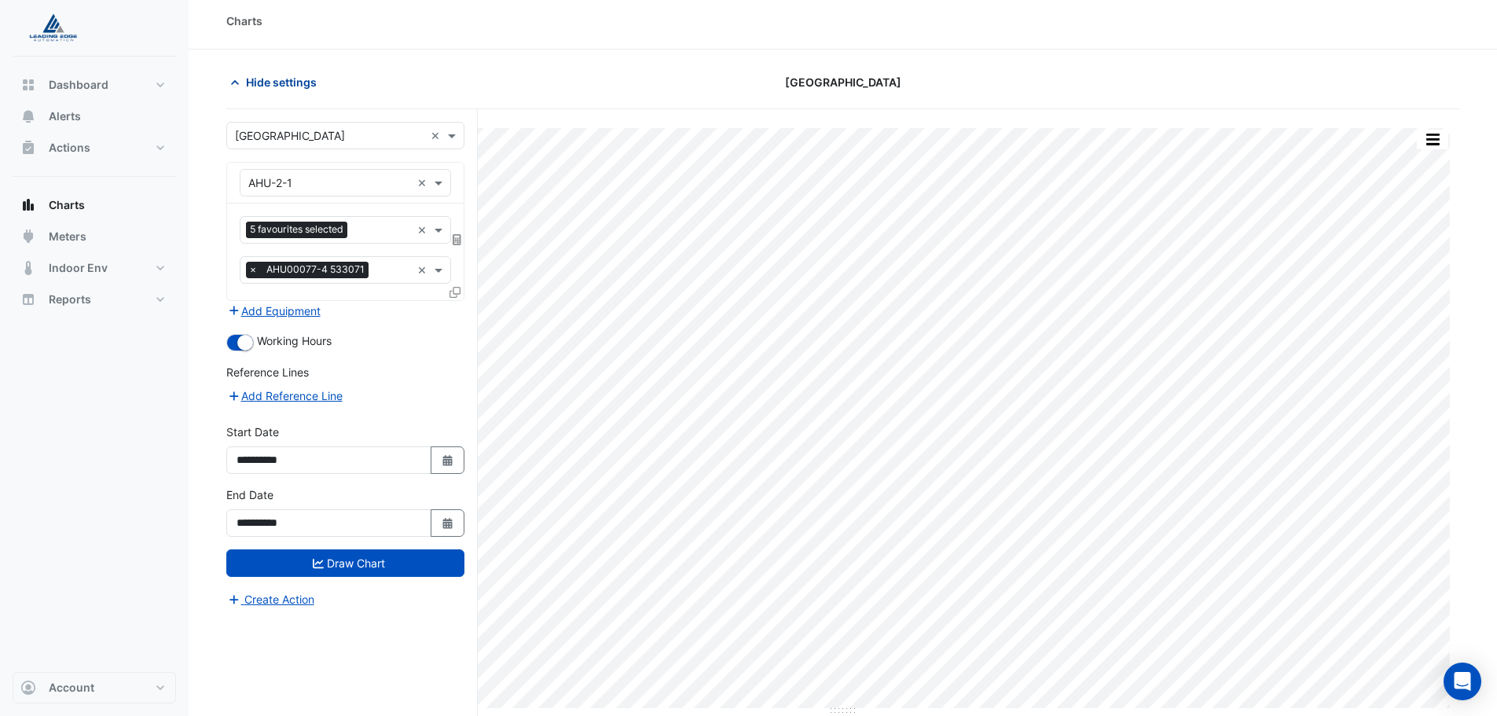
click at [241, 84] on icon "button" at bounding box center [235, 83] width 16 height 16
